Goal: Check status

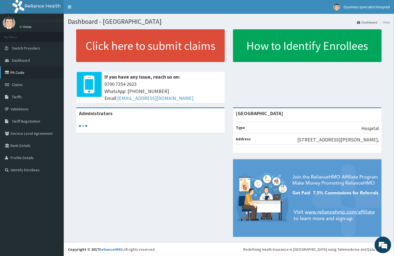
click at [27, 70] on link "PA Code" at bounding box center [32, 73] width 64 height 12
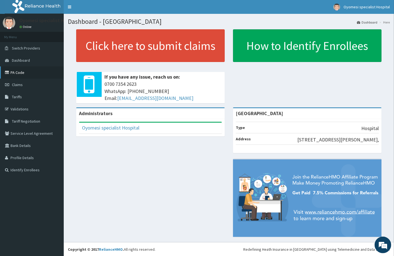
click at [27, 71] on link "PA Code" at bounding box center [32, 73] width 64 height 12
